Goal: Navigation & Orientation: Find specific page/section

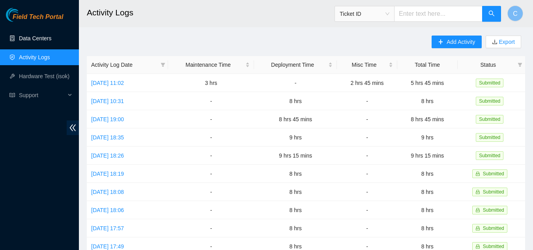
click at [19, 35] on link "Data Centers" at bounding box center [35, 38] width 32 height 6
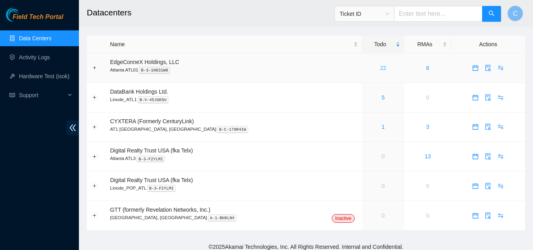
click at [380, 68] on link "22" at bounding box center [383, 68] width 6 height 6
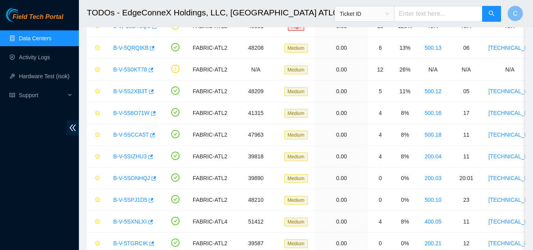
scroll to position [27, 0]
